Goal: Transaction & Acquisition: Purchase product/service

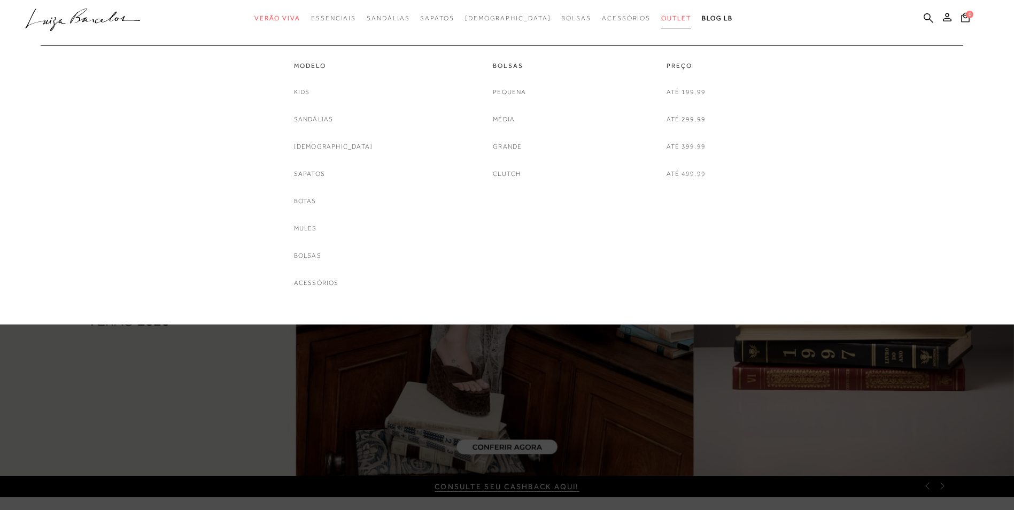
click at [661, 21] on span "Outlet" at bounding box center [676, 17] width 30 height 7
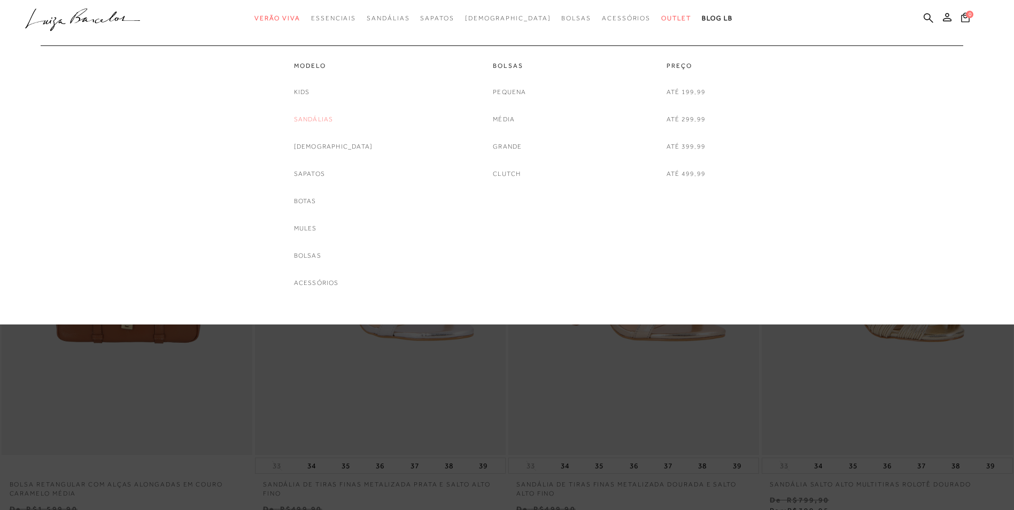
click at [331, 118] on link "Sandálias" at bounding box center [314, 119] width 40 height 11
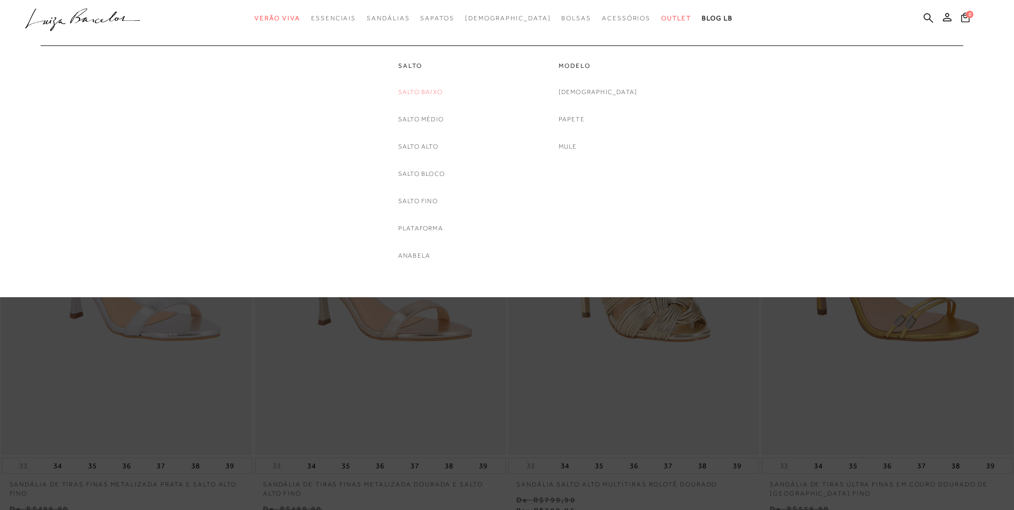
click at [426, 91] on link "Salto Baixo" at bounding box center [420, 92] width 44 height 11
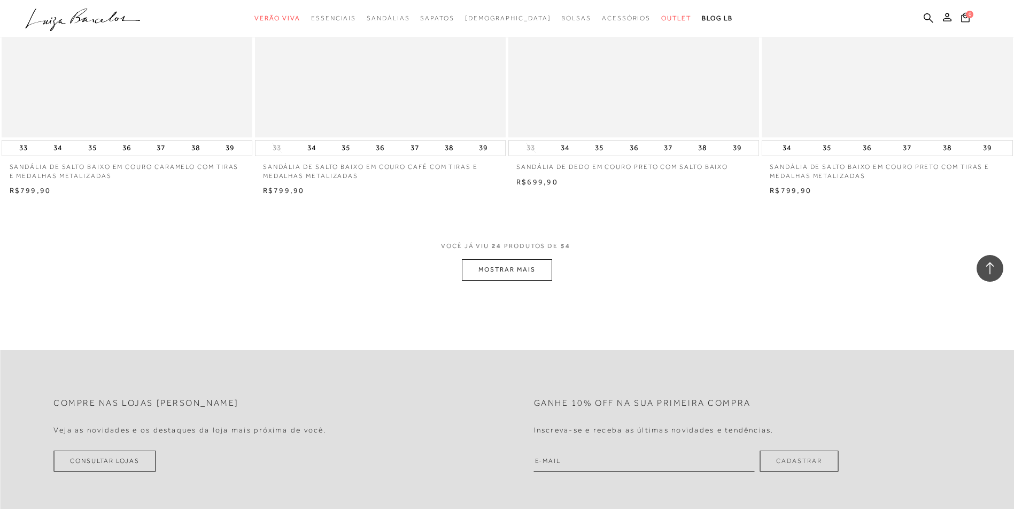
scroll to position [2565, 0]
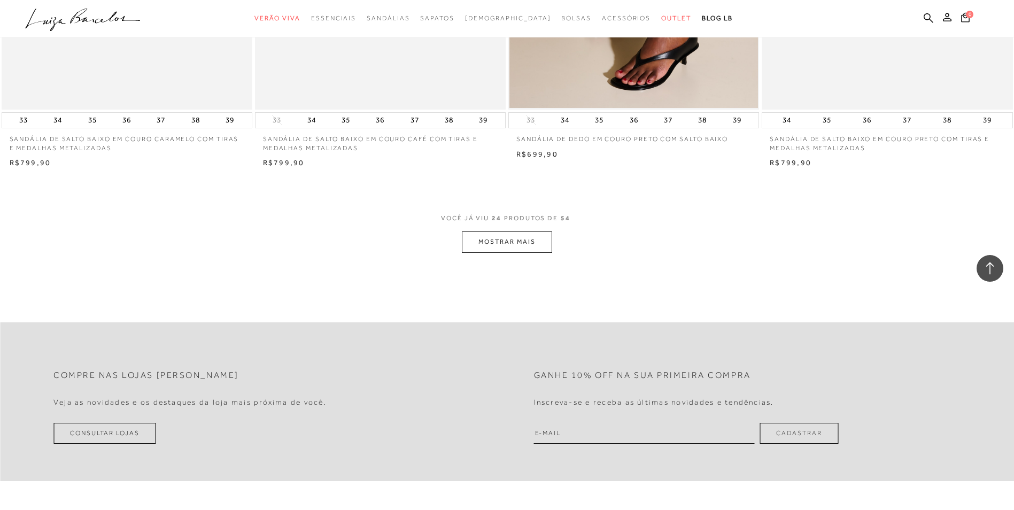
click at [520, 244] on button "MOSTRAR MAIS" at bounding box center [507, 241] width 90 height 21
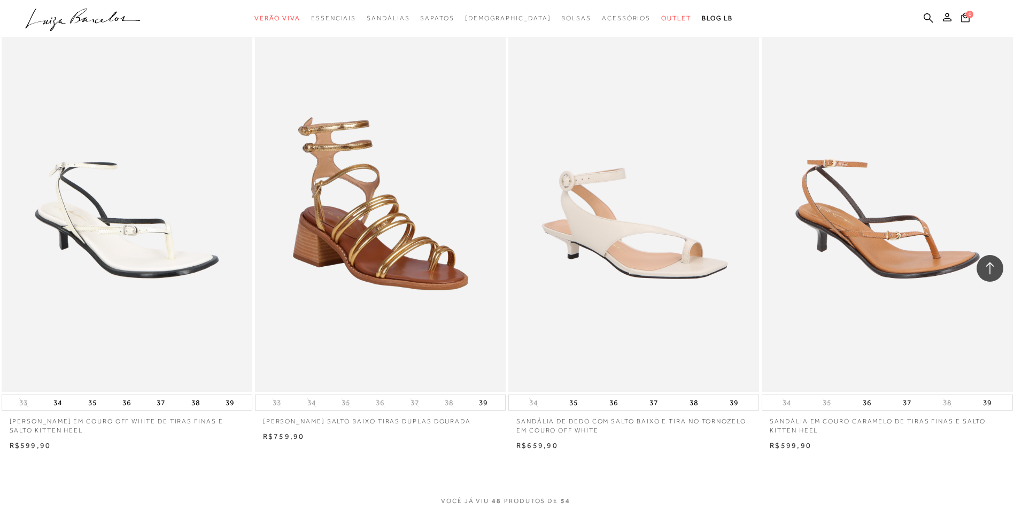
scroll to position [5077, 0]
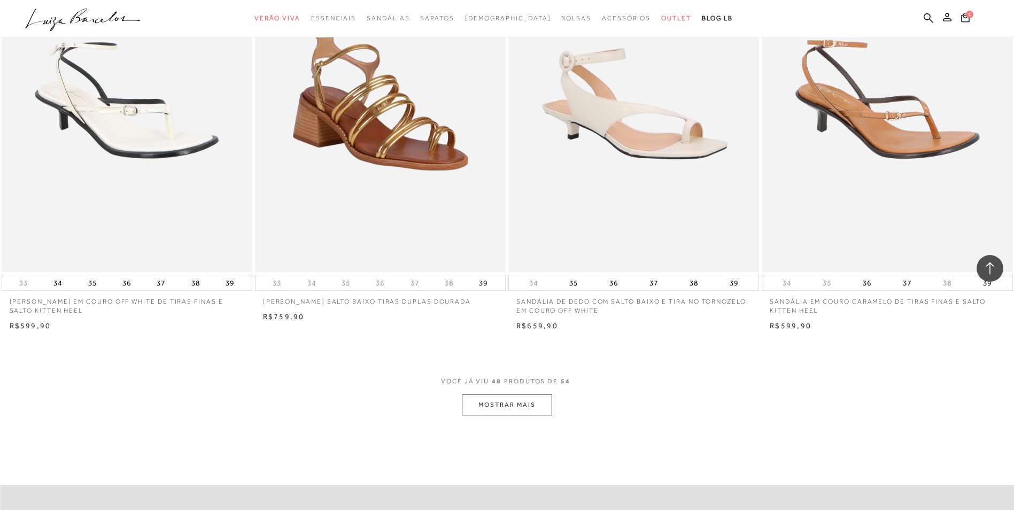
click at [530, 406] on button "MOSTRAR MAIS" at bounding box center [507, 404] width 90 height 21
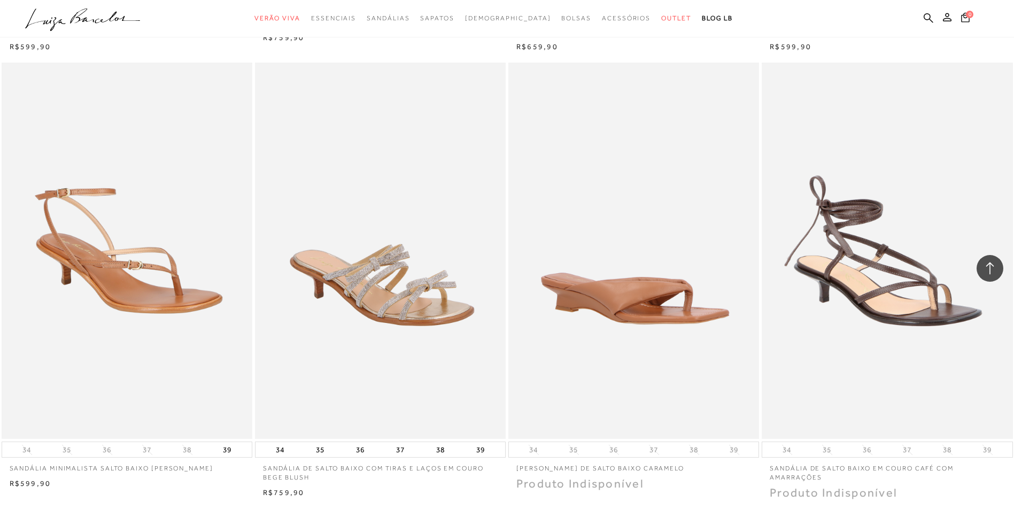
scroll to position [0, 0]
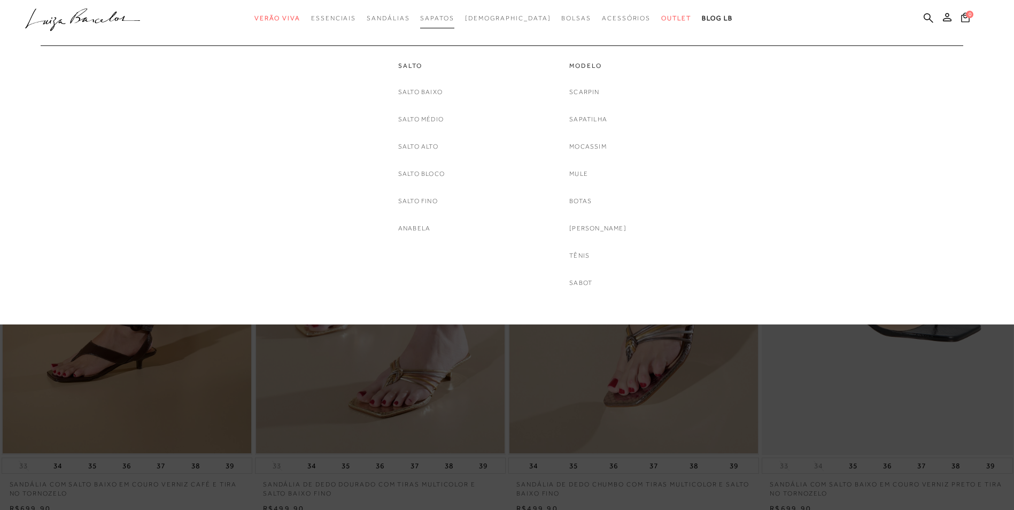
click at [454, 14] on span "Sapatos" at bounding box center [437, 17] width 34 height 7
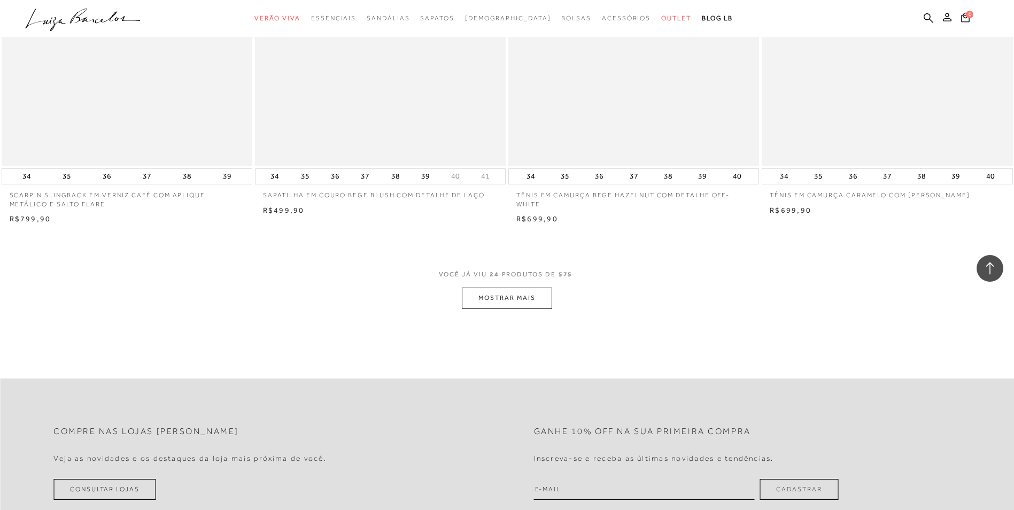
scroll to position [2512, 0]
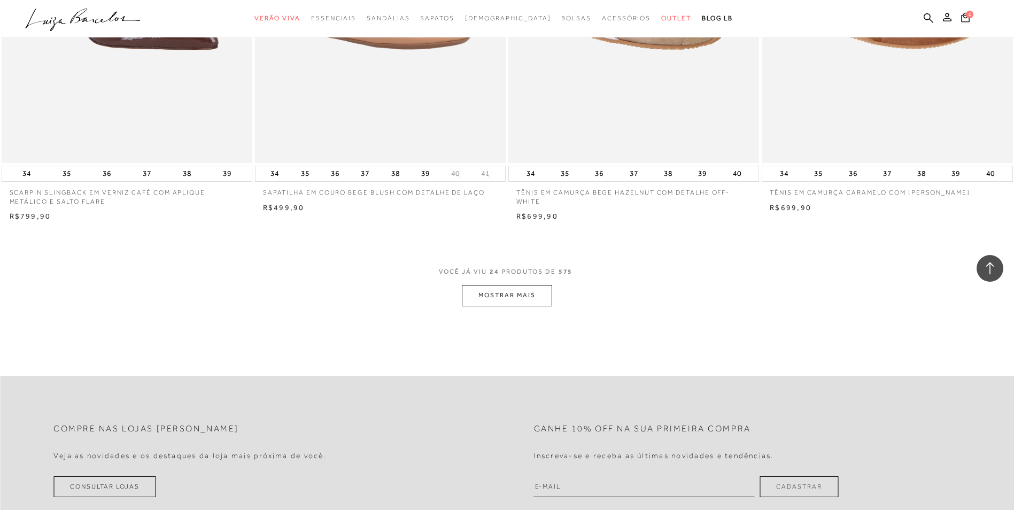
click at [507, 304] on button "MOSTRAR MAIS" at bounding box center [507, 295] width 90 height 21
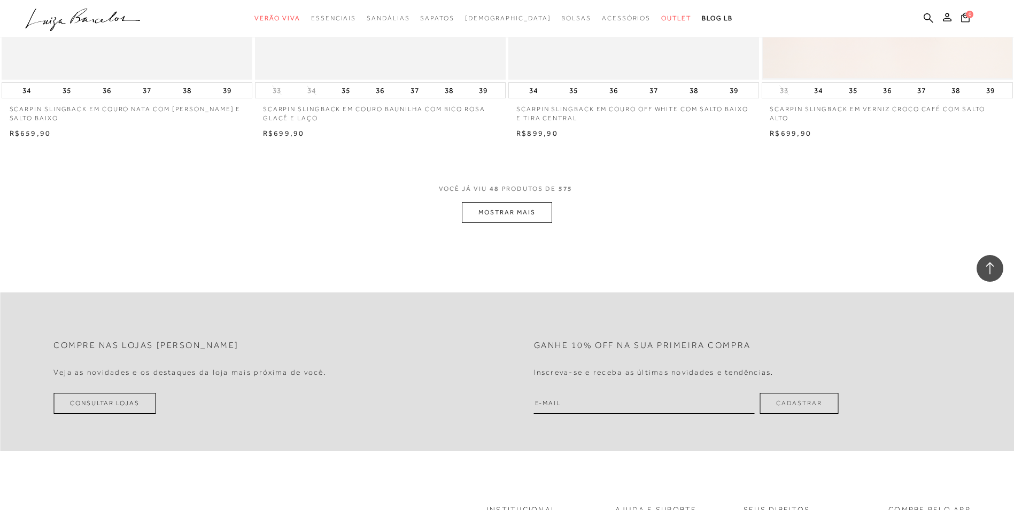
scroll to position [5291, 0]
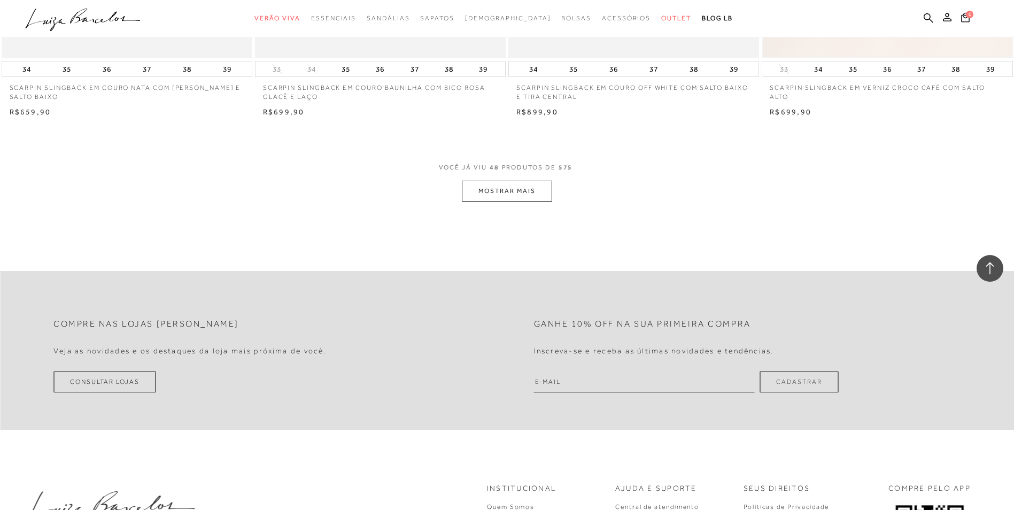
click at [508, 201] on button "MOSTRAR MAIS" at bounding box center [507, 191] width 90 height 21
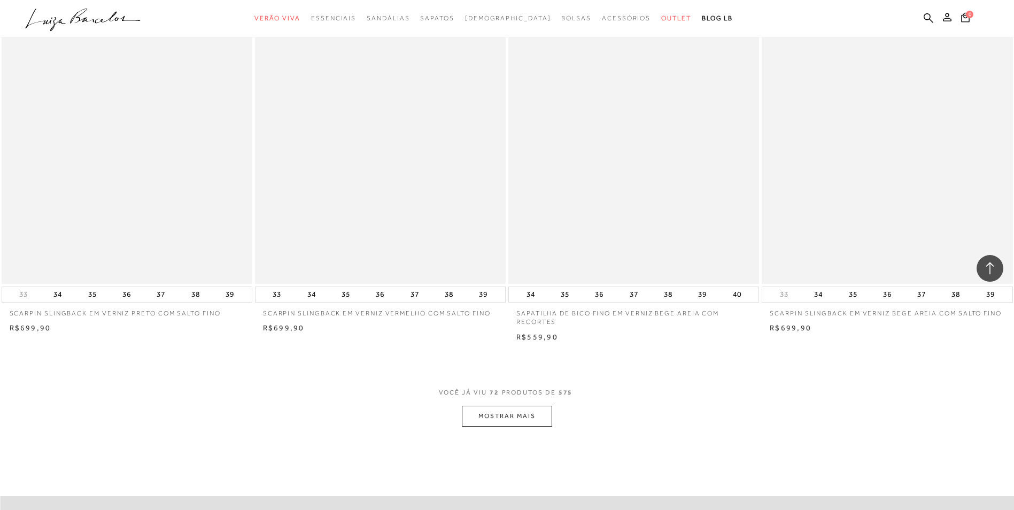
scroll to position [7749, 0]
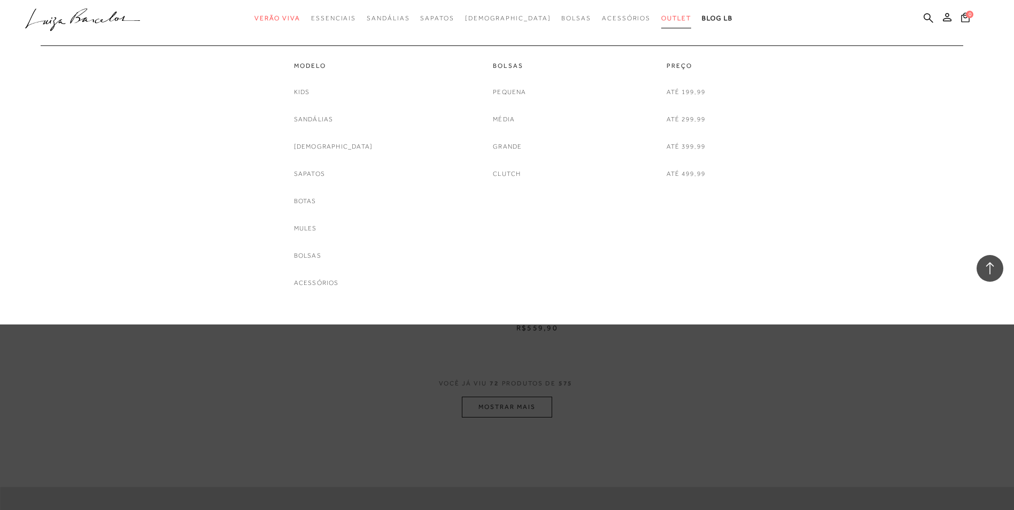
click at [661, 20] on span "Outlet" at bounding box center [676, 17] width 30 height 7
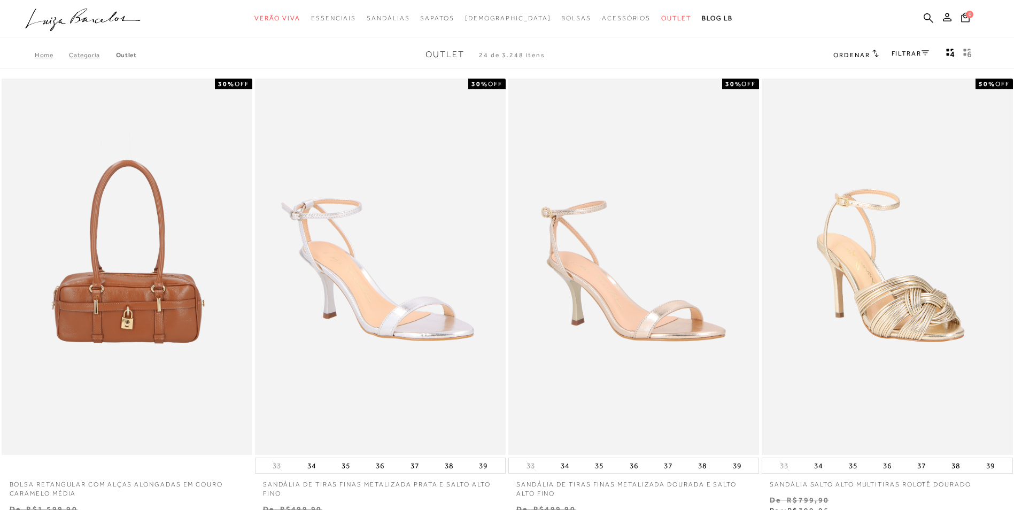
click at [910, 52] on link "FILTRAR" at bounding box center [909, 53] width 37 height 7
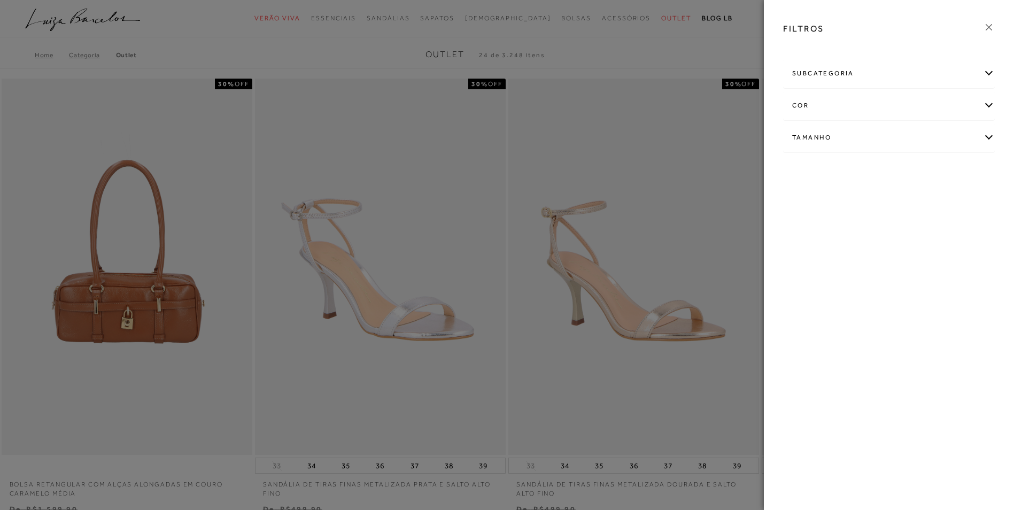
click at [985, 140] on div "Tamanho" at bounding box center [888, 137] width 211 height 28
click at [844, 231] on span "36" at bounding box center [840, 228] width 15 height 8
click at [841, 231] on input "36" at bounding box center [835, 230] width 11 height 11
checkbox input "true"
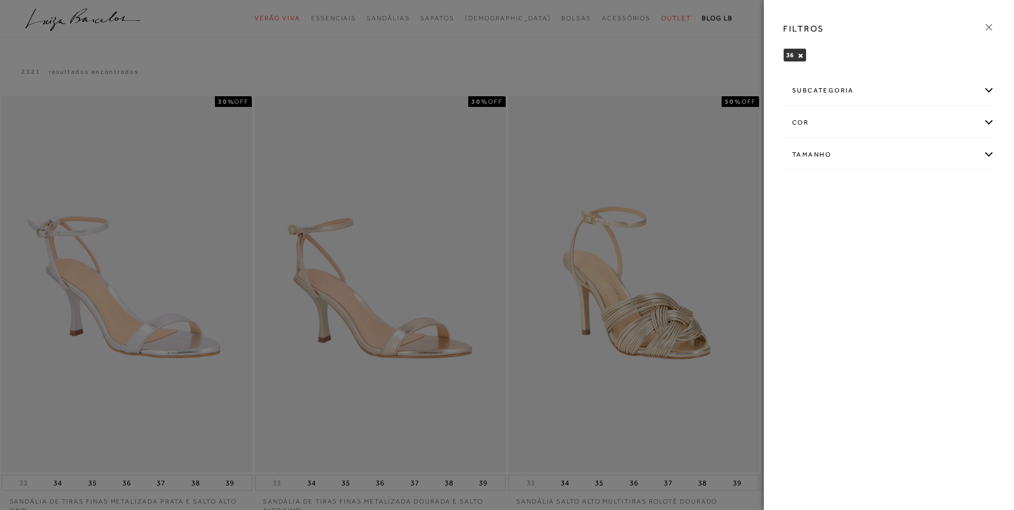
click at [680, 312] on div at bounding box center [507, 255] width 1014 height 510
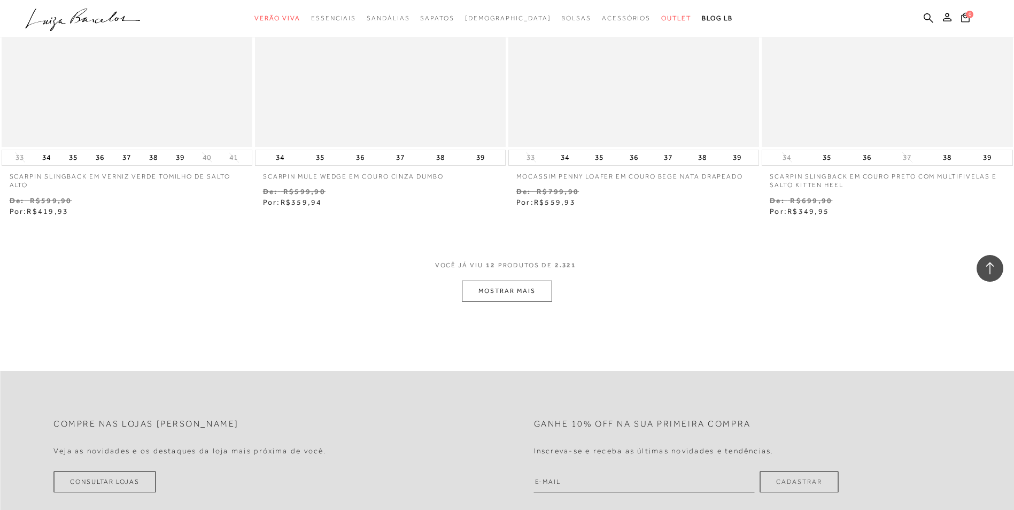
scroll to position [1283, 0]
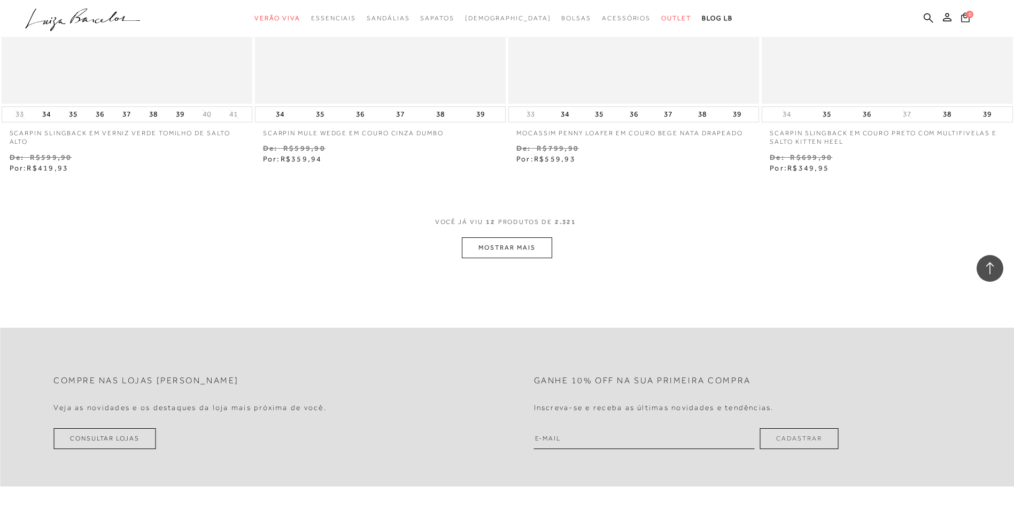
click at [523, 251] on button "MOSTRAR MAIS" at bounding box center [507, 247] width 90 height 21
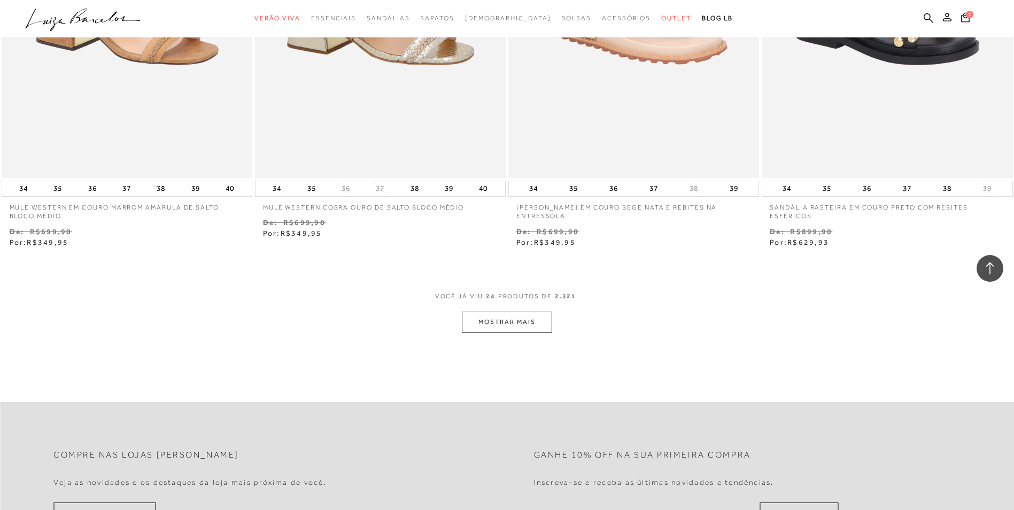
scroll to position [2619, 0]
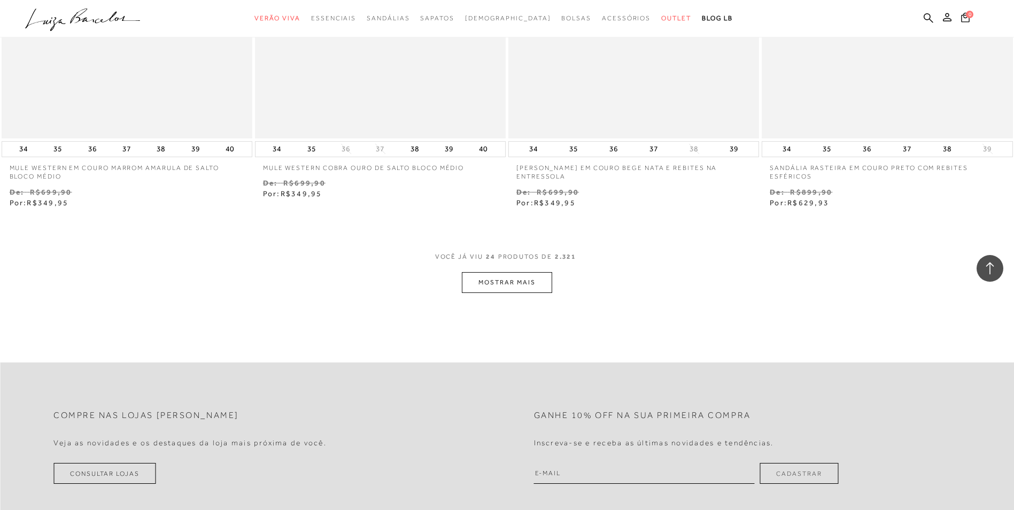
click at [510, 280] on button "MOSTRAR MAIS" at bounding box center [507, 282] width 90 height 21
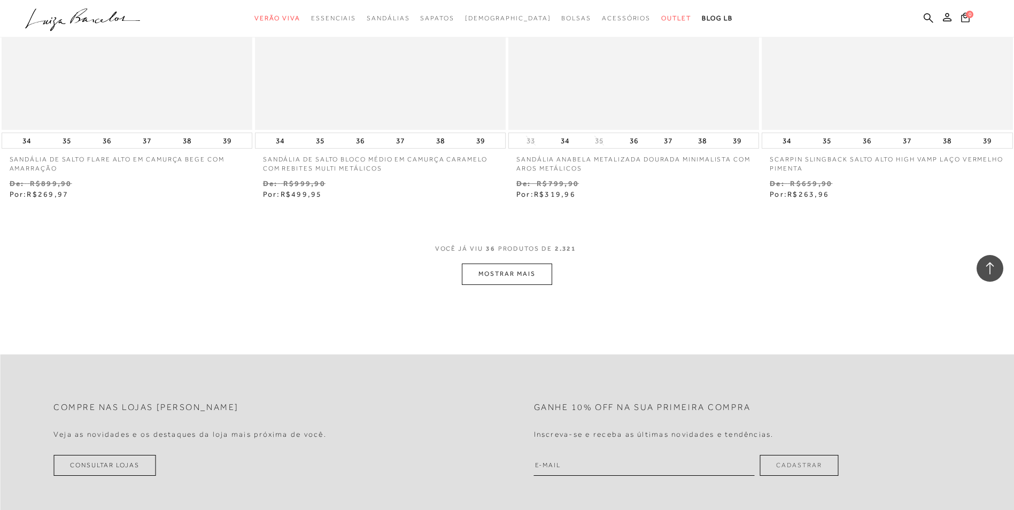
scroll to position [4008, 0]
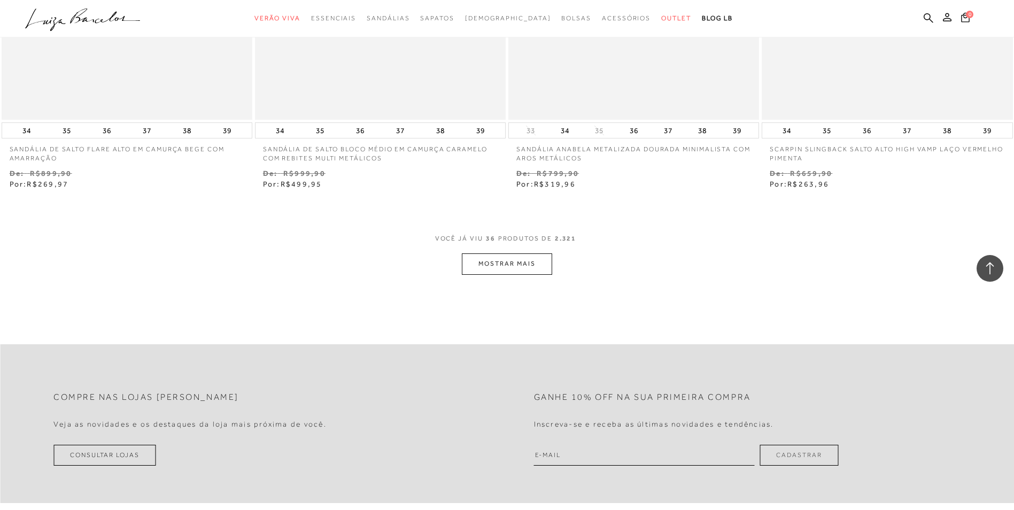
click at [510, 263] on button "MOSTRAR MAIS" at bounding box center [507, 263] width 90 height 21
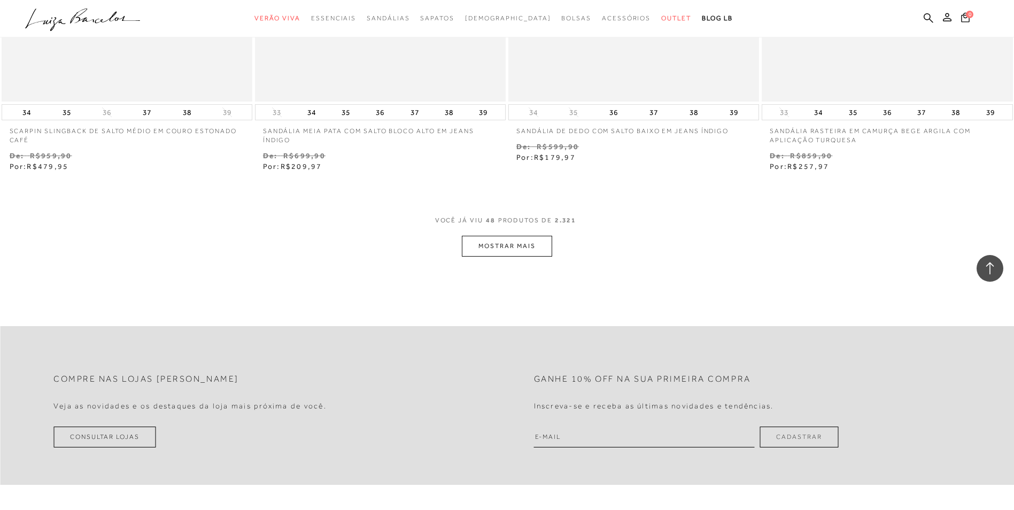
scroll to position [5397, 0]
click at [517, 251] on button "MOSTRAR MAIS" at bounding box center [507, 245] width 90 height 21
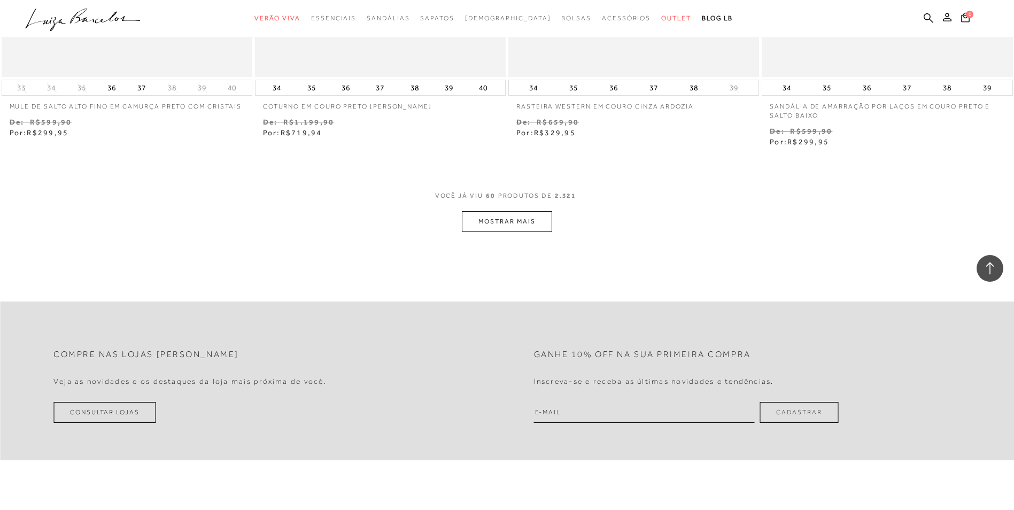
scroll to position [6827, 0]
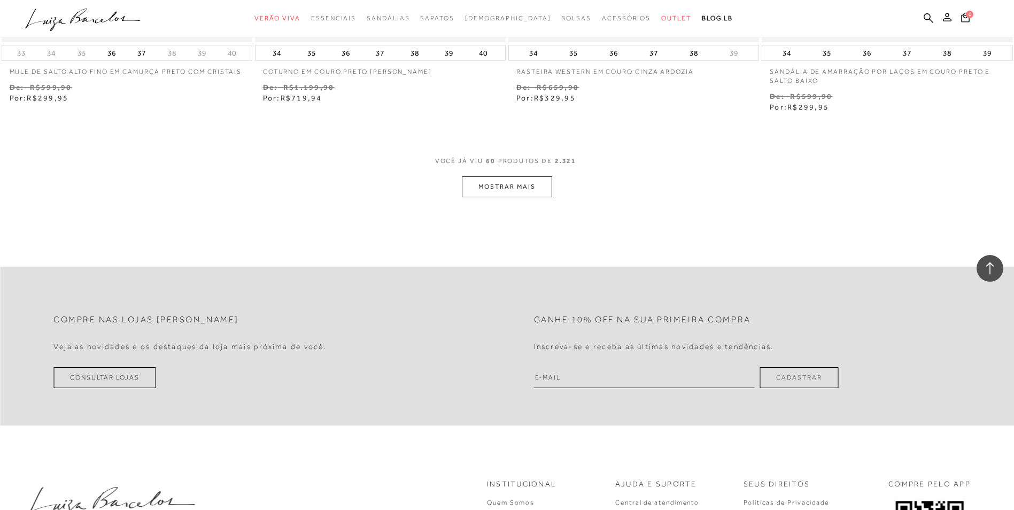
click at [544, 194] on button "MOSTRAR MAIS" at bounding box center [507, 186] width 90 height 21
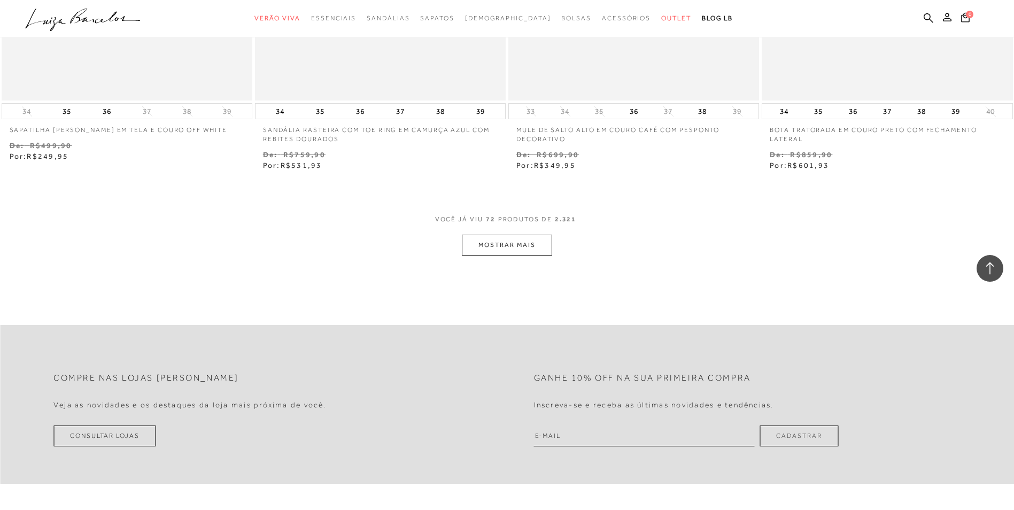
scroll to position [8163, 0]
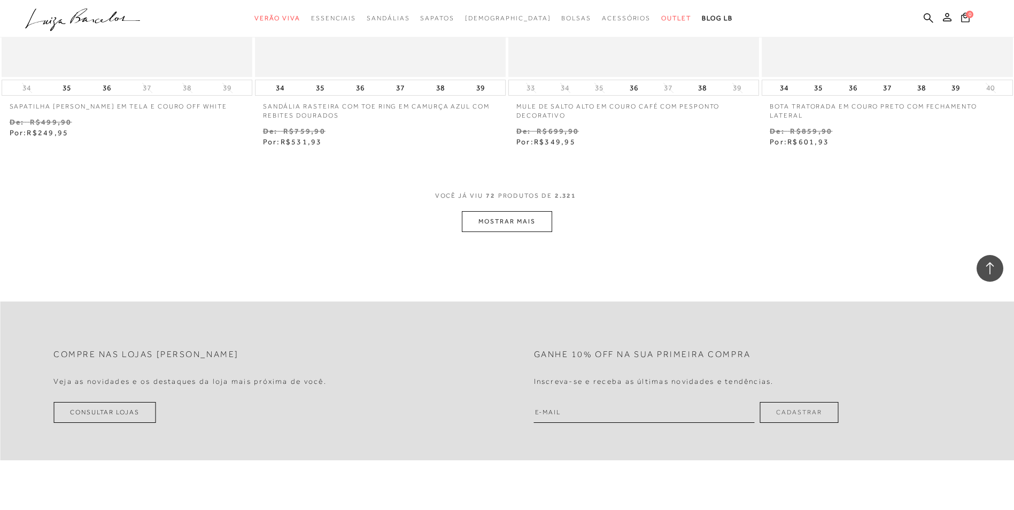
click at [519, 221] on button "MOSTRAR MAIS" at bounding box center [507, 221] width 90 height 21
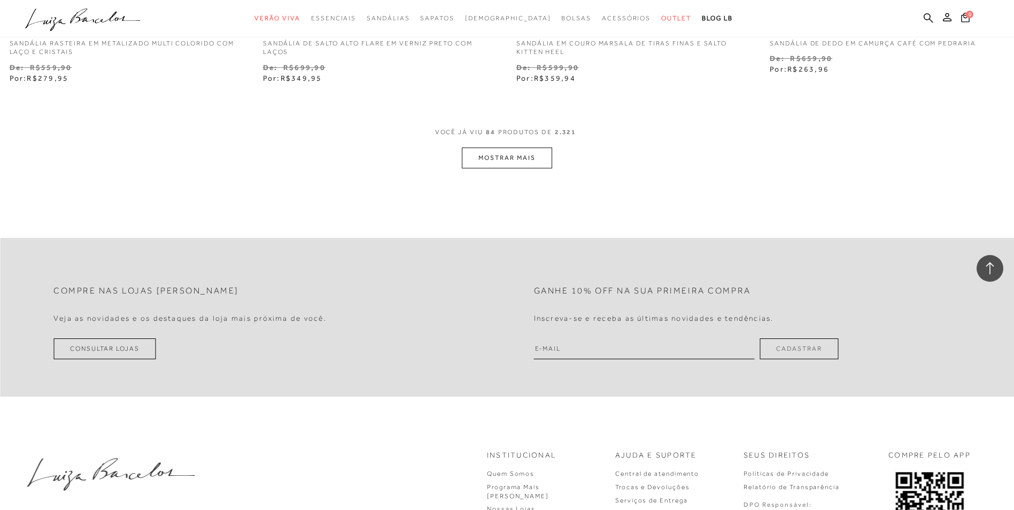
scroll to position [9606, 0]
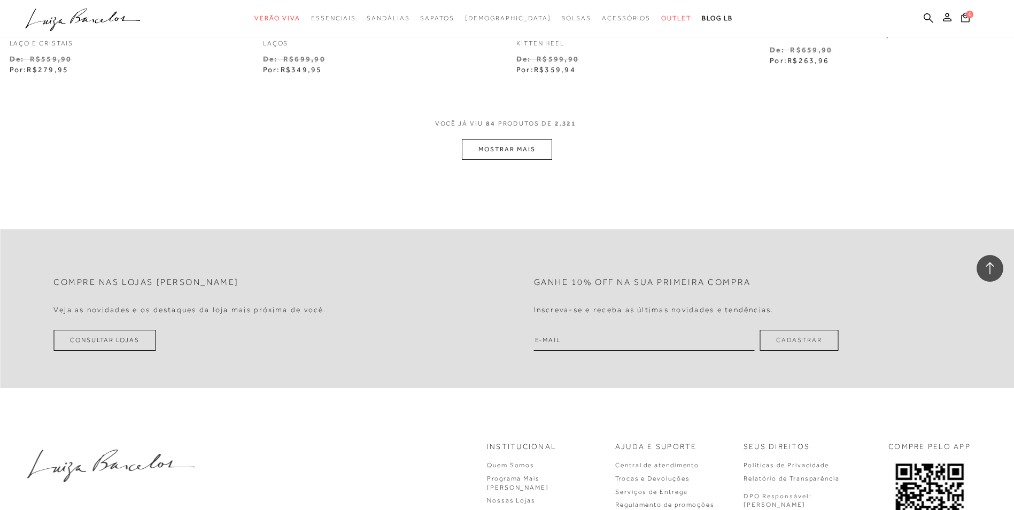
click at [531, 148] on button "MOSTRAR MAIS" at bounding box center [507, 149] width 90 height 21
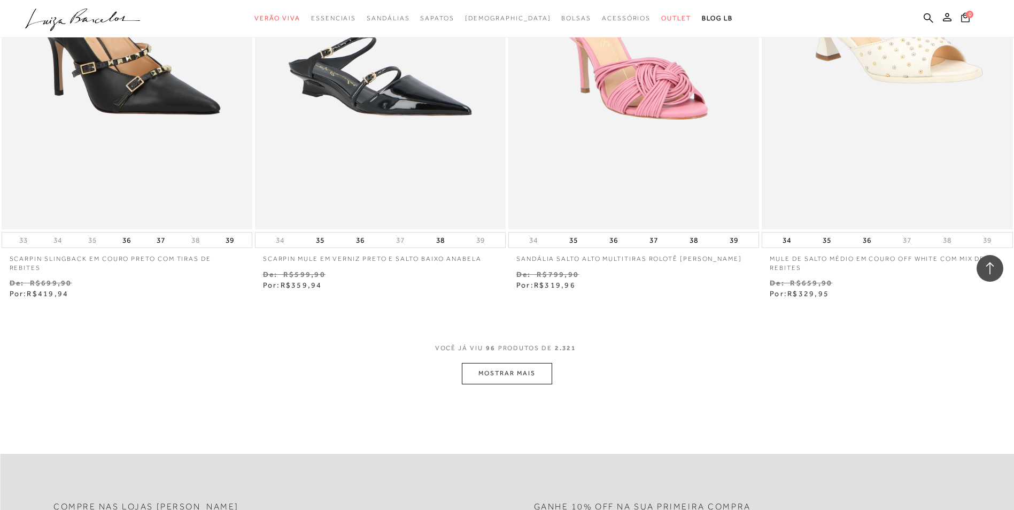
scroll to position [10781, 0]
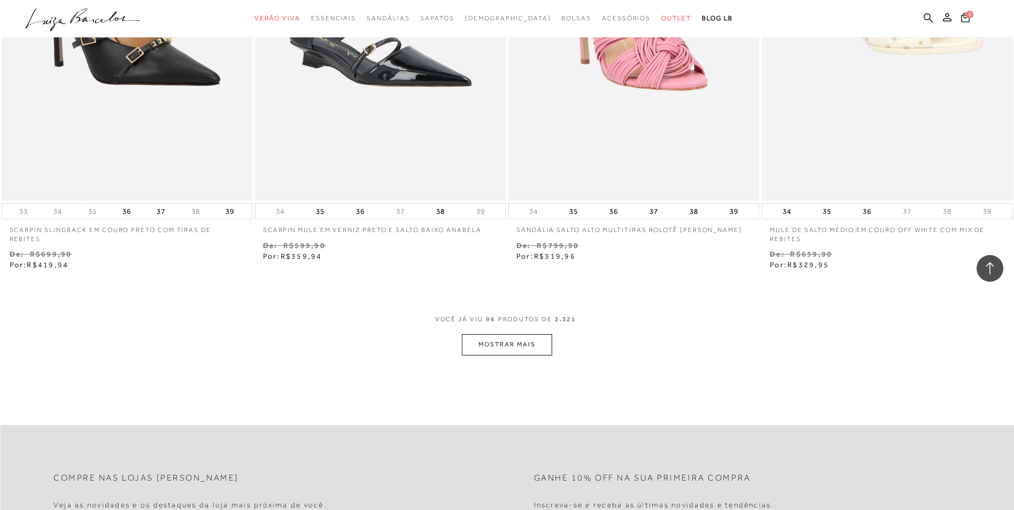
click at [554, 344] on div "VOCê JÁ VIU 96 PRODUTOS DE 2.321 MOSTRAR MAIS" at bounding box center [507, 335] width 1014 height 41
click at [553, 344] on div "VOCê JÁ VIU 96 PRODUTOS DE 2.321 MOSTRAR MAIS" at bounding box center [507, 335] width 1014 height 41
click at [531, 341] on button "MOSTRAR MAIS" at bounding box center [507, 344] width 90 height 21
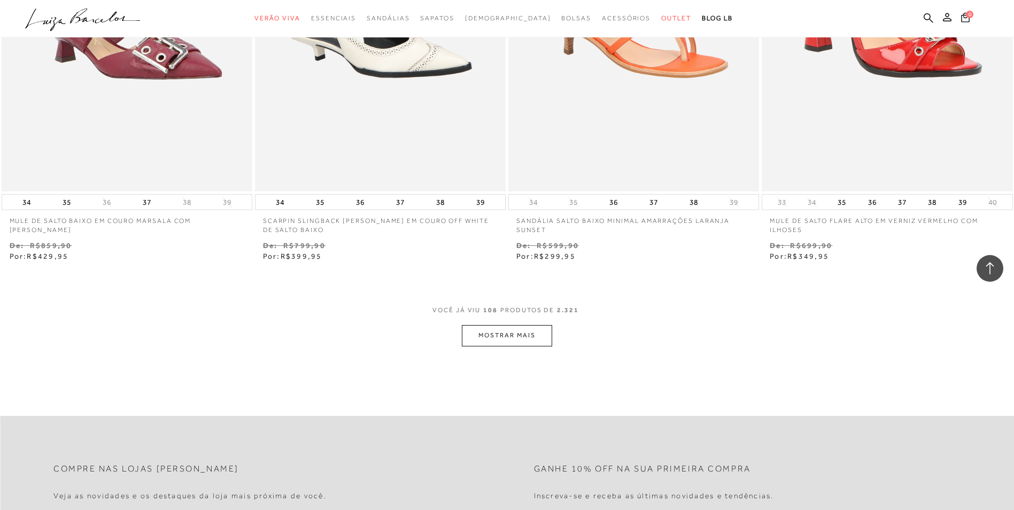
scroll to position [12224, 0]
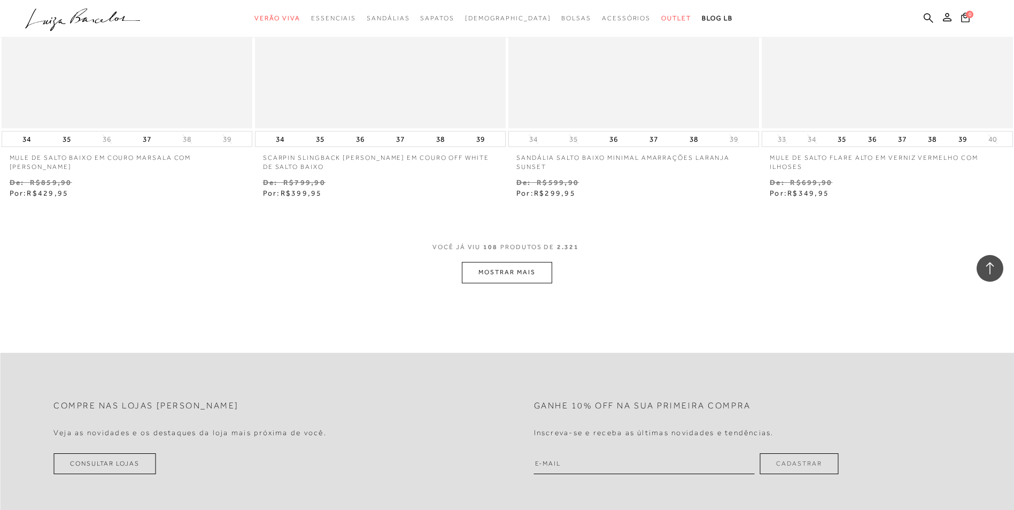
click at [518, 272] on button "MOSTRAR MAIS" at bounding box center [507, 272] width 90 height 21
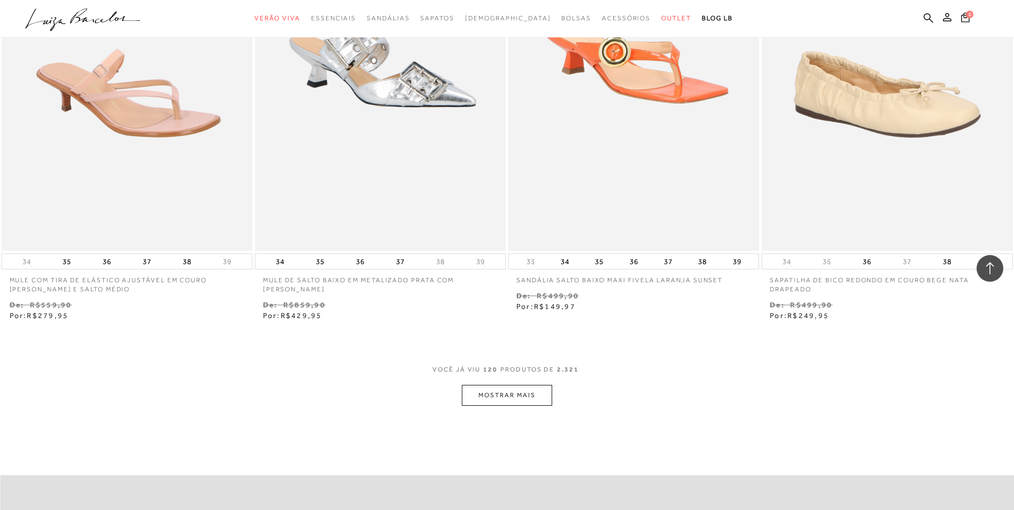
scroll to position [13560, 0]
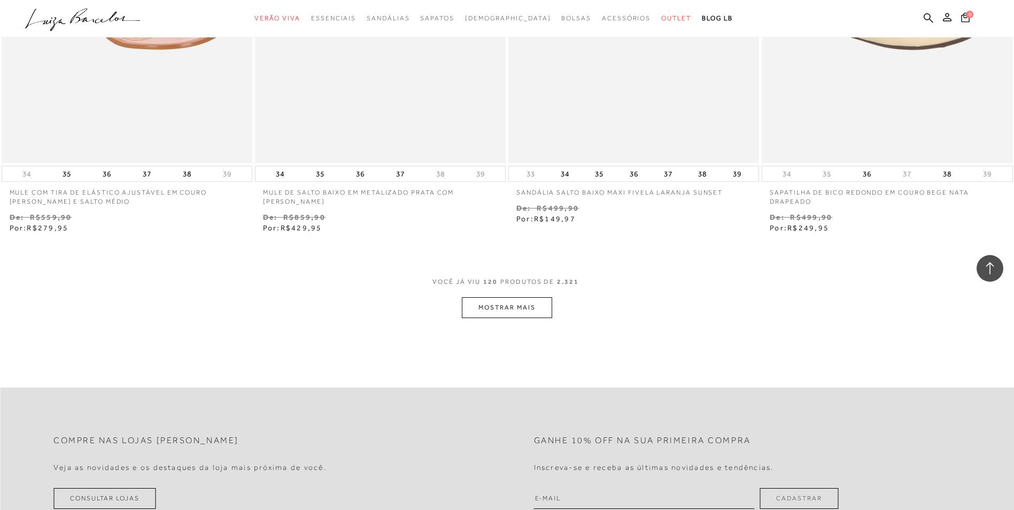
click at [502, 306] on button "MOSTRAR MAIS" at bounding box center [507, 307] width 90 height 21
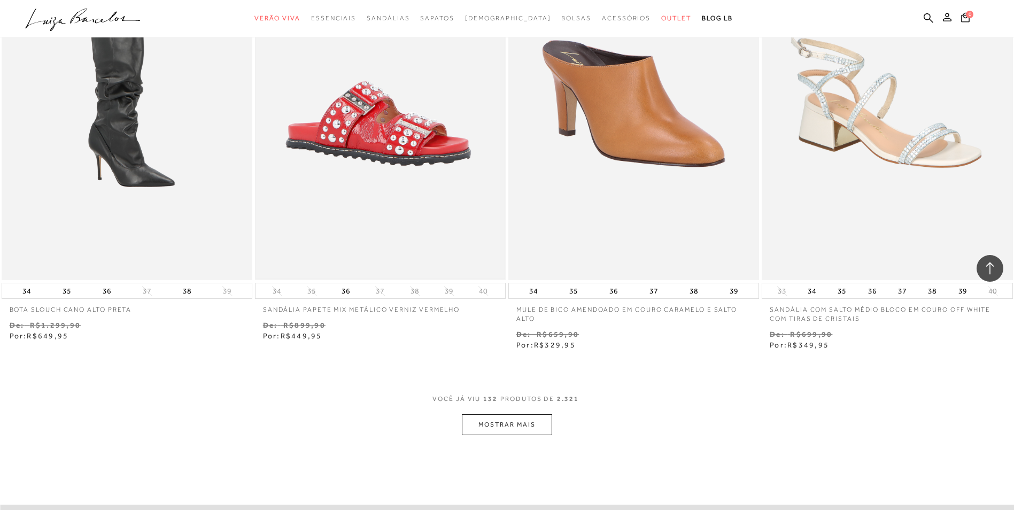
scroll to position [14896, 0]
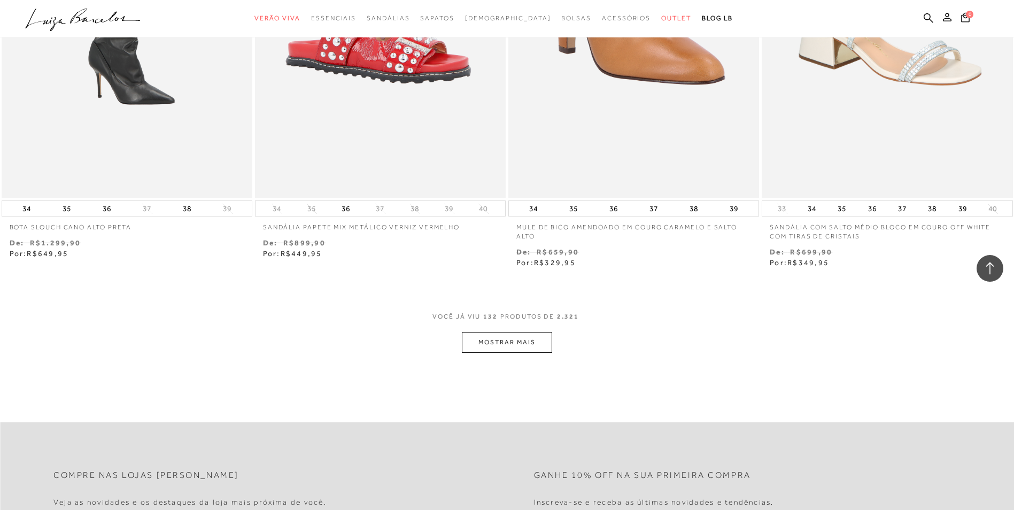
click at [513, 343] on button "MOSTRAR MAIS" at bounding box center [507, 342] width 90 height 21
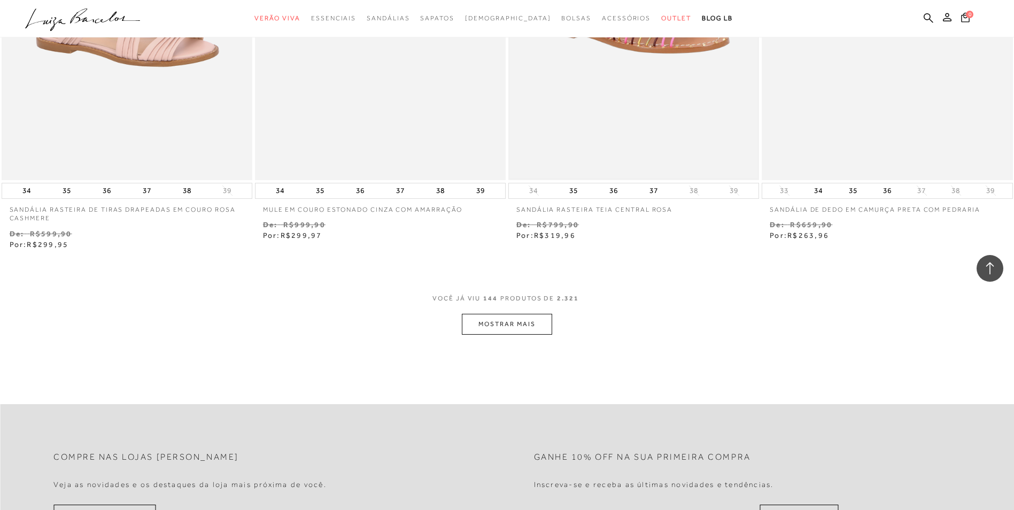
scroll to position [16286, 0]
click at [523, 318] on button "MOSTRAR MAIS" at bounding box center [507, 323] width 90 height 21
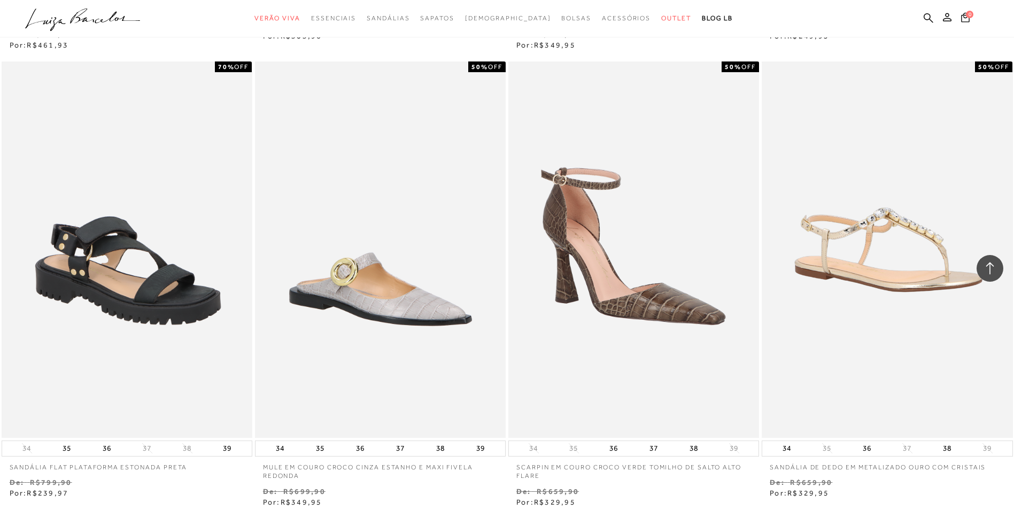
scroll to position [16927, 0]
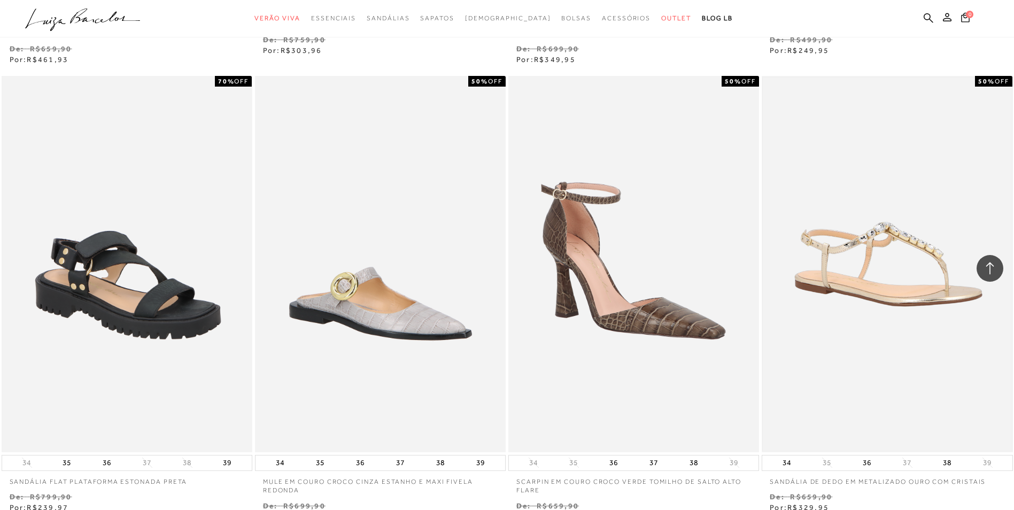
click at [900, 273] on img at bounding box center [887, 263] width 248 height 373
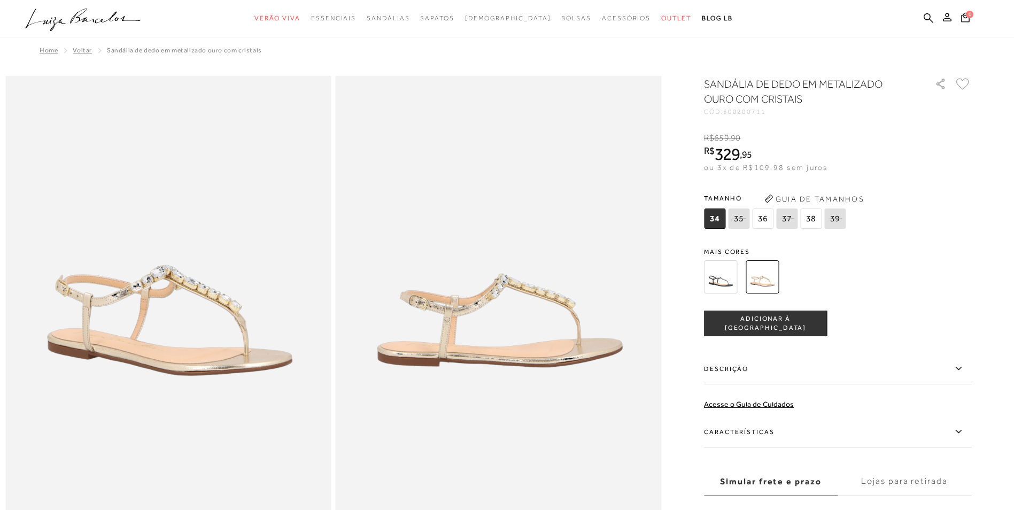
click at [724, 276] on img at bounding box center [720, 276] width 33 height 33
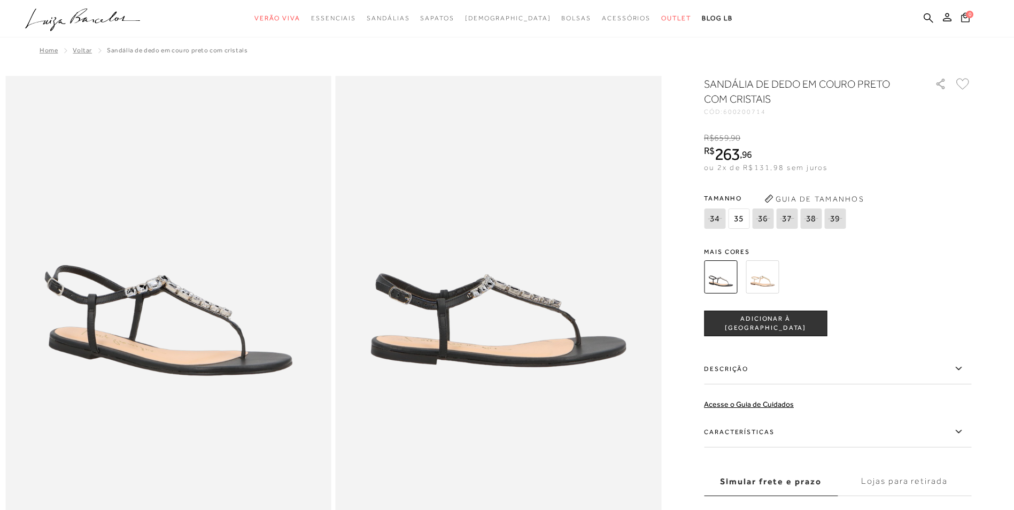
click at [767, 276] on img at bounding box center [761, 276] width 33 height 33
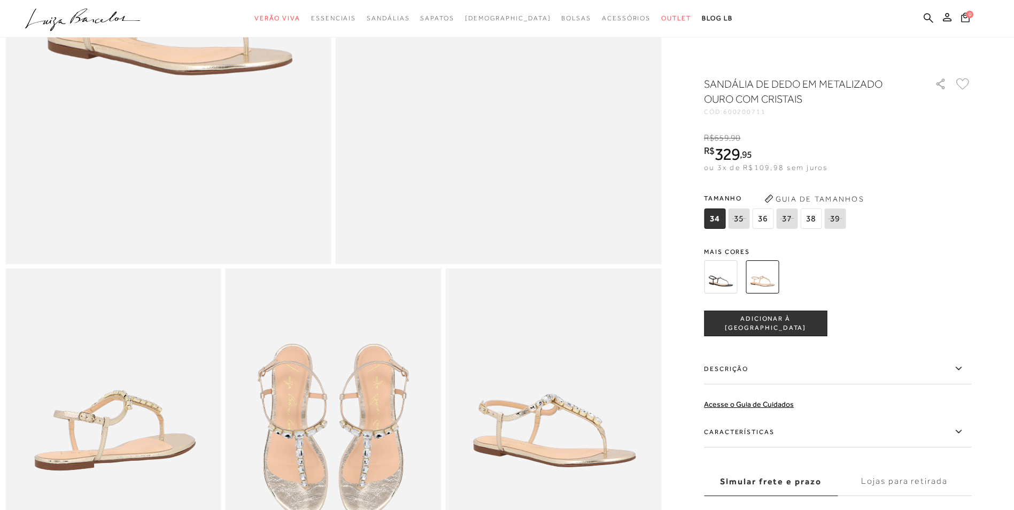
scroll to position [428, 0]
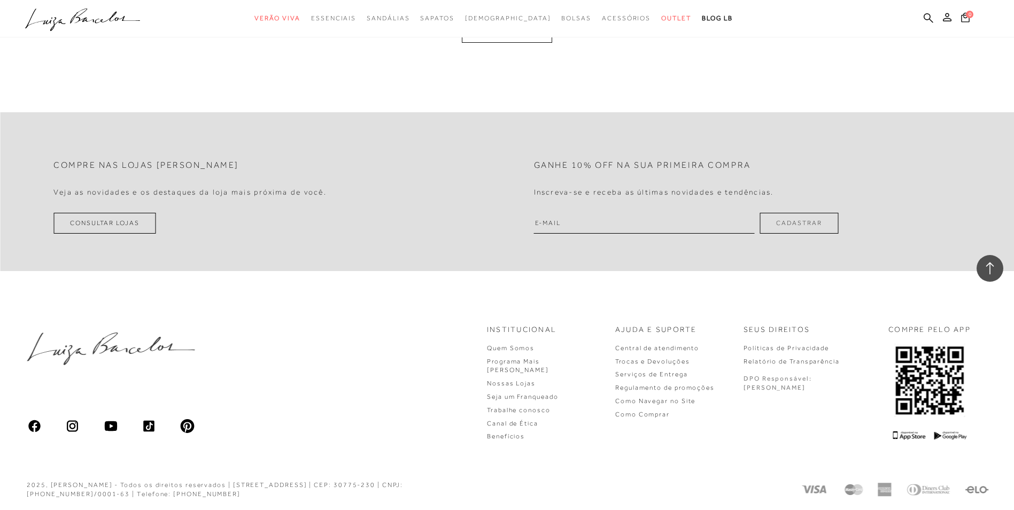
scroll to position [1324, 0]
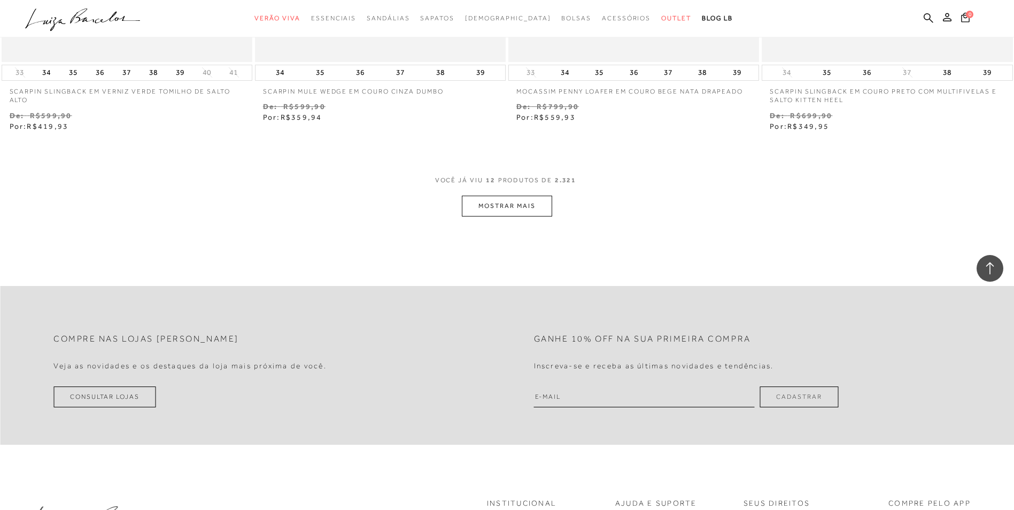
click at [497, 200] on button "MOSTRAR MAIS" at bounding box center [507, 206] width 90 height 21
